Goal: Task Accomplishment & Management: Manage account settings

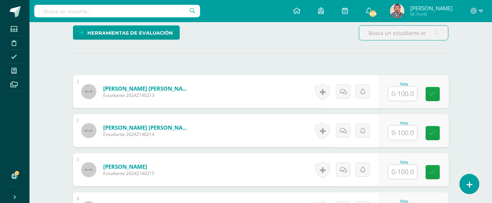
scroll to position [147, 0]
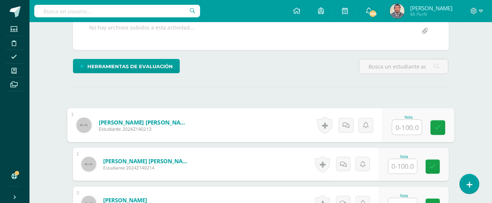
click at [409, 122] on input "text" at bounding box center [406, 127] width 29 height 15
type input "100"
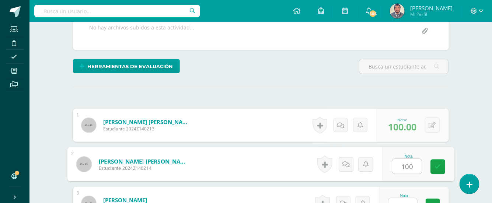
type input "100"
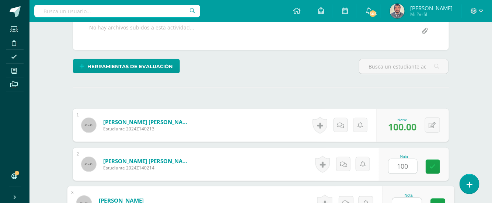
scroll to position [155, 0]
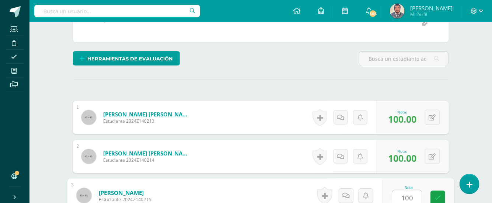
type input "100"
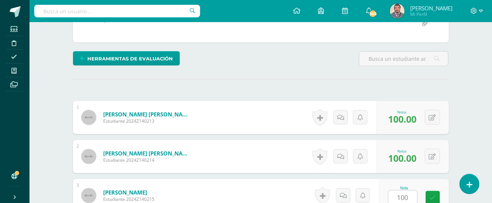
scroll to position [288, 0]
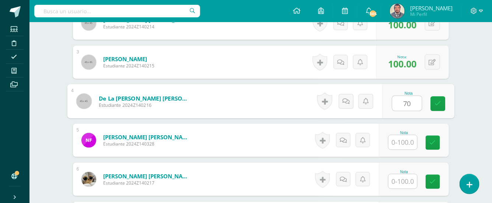
type input "70"
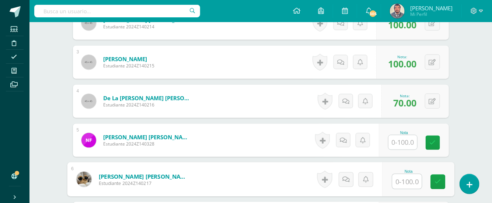
click at [406, 177] on input "text" at bounding box center [406, 181] width 29 height 15
type input "100"
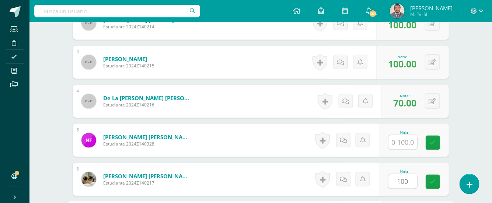
scroll to position [406, 0]
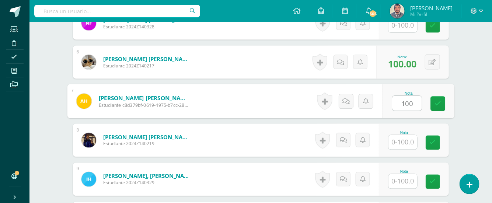
type input "100"
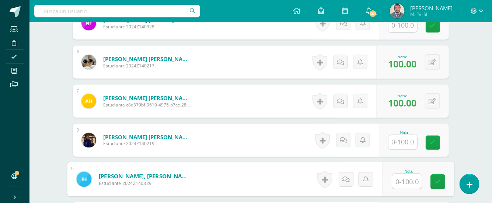
click at [402, 176] on input "text" at bounding box center [406, 181] width 29 height 15
type input "100"
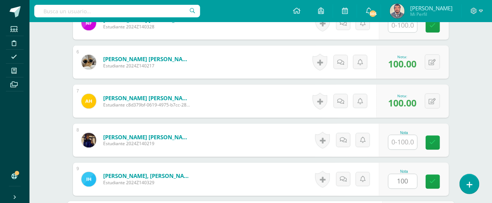
scroll to position [523, 0]
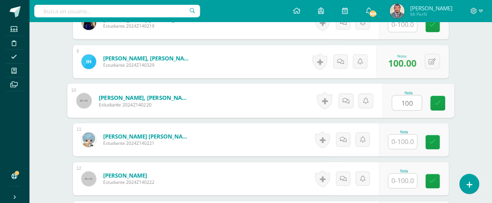
type input "100"
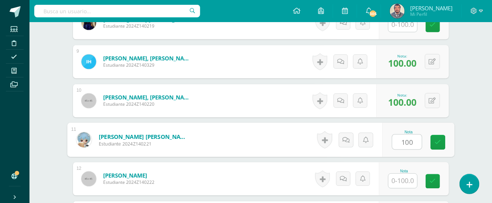
type input "100"
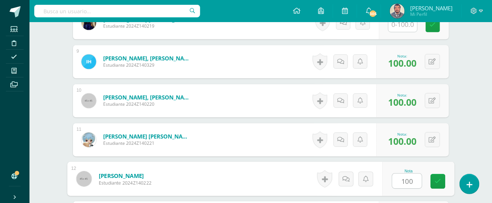
type input "100"
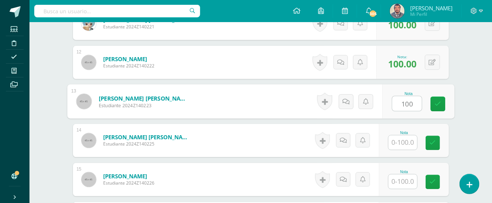
type input "100"
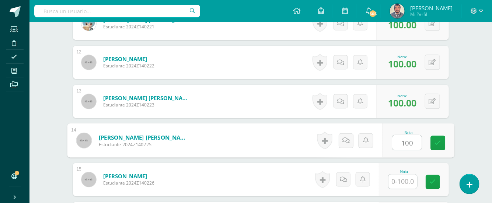
type input "100"
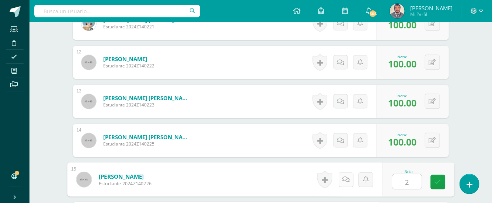
type input "2"
click at [342, 181] on link at bounding box center [345, 179] width 15 height 15
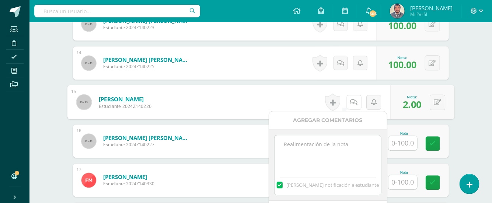
scroll to position [738, 0]
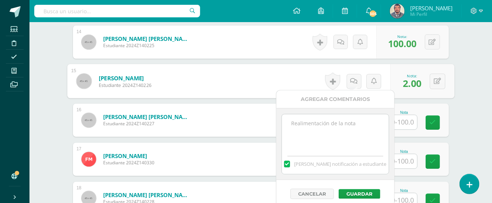
click at [311, 125] on textarea at bounding box center [335, 132] width 106 height 37
click at [318, 139] on textarea "Por enfermedad n entrs" at bounding box center [335, 132] width 106 height 37
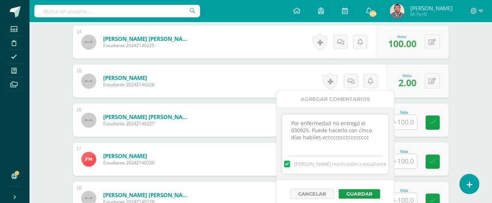
scroll to position [0, 0]
click at [333, 156] on div "[PERSON_NAME] notificación a estudiante" at bounding box center [335, 162] width 106 height 23
click at [332, 140] on textarea "Por enfermedad no entregó el 030925. Puede hacerlo con cínco díashabiles paraen…" at bounding box center [335, 132] width 106 height 37
type textarea "Por enfermedad no entregó el 030925. Puede hacerlo con cínco díashabiles para e…"
click at [350, 193] on button "Guardar" at bounding box center [360, 194] width 42 height 10
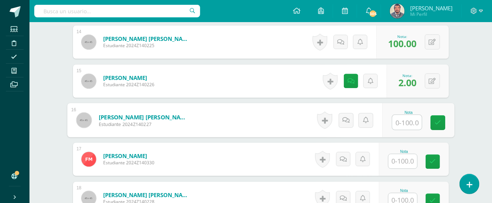
click at [396, 124] on input "text" at bounding box center [406, 122] width 29 height 15
type input "100"
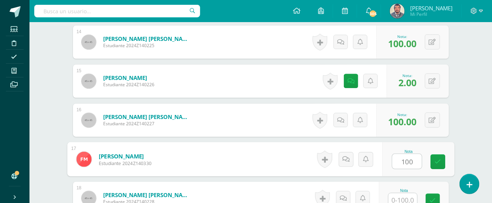
type input "100"
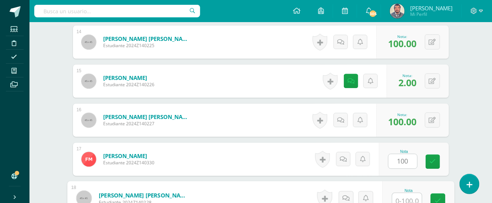
scroll to position [741, 0]
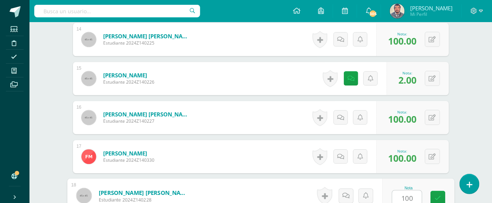
type input "100"
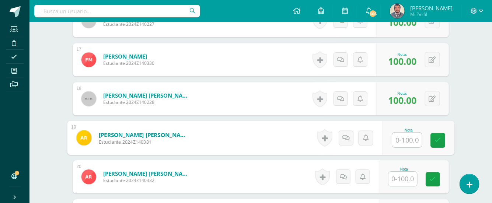
scroll to position [825, 0]
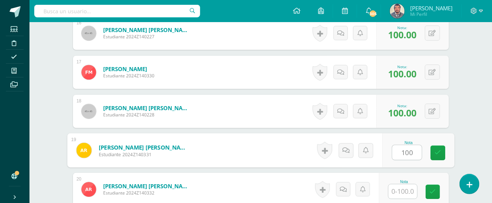
type input "100"
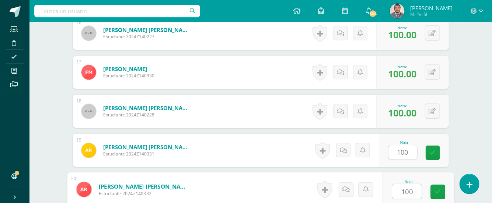
type input "100"
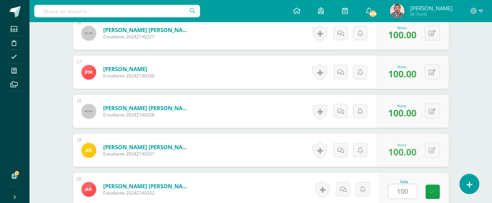
scroll to position [952, 0]
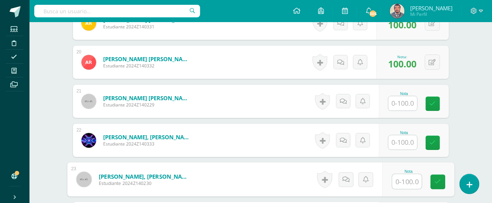
click at [401, 175] on input "text" at bounding box center [406, 181] width 29 height 15
type input "100"
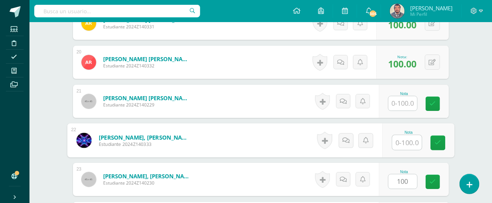
click at [407, 139] on input "text" at bounding box center [406, 142] width 29 height 15
type input "100"
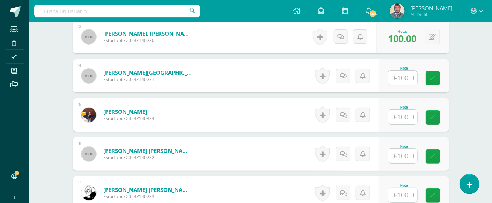
scroll to position [1100, 0]
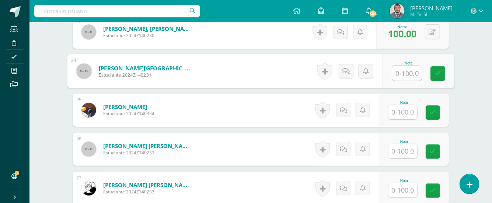
click at [403, 71] on input "text" at bounding box center [406, 73] width 29 height 15
type input "100"
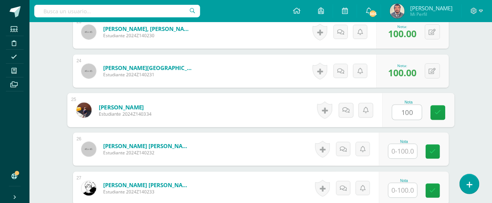
type input "100"
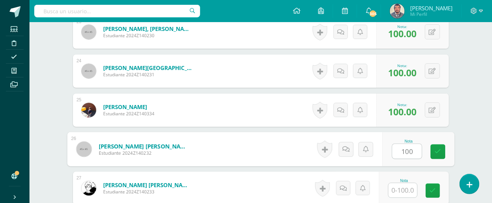
type input "100"
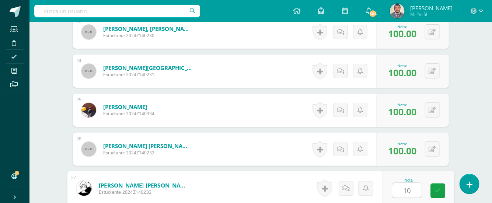
type input "100"
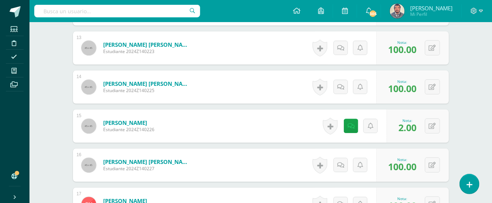
scroll to position [546, 0]
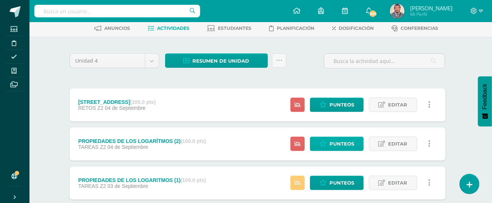
scroll to position [49, 3]
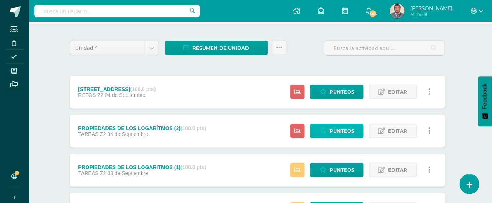
click at [347, 132] on span "Punteos" at bounding box center [341, 131] width 25 height 14
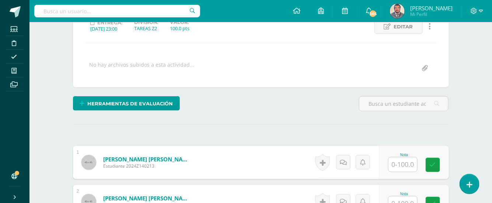
scroll to position [110, 0]
